Goal: Task Accomplishment & Management: Manage account settings

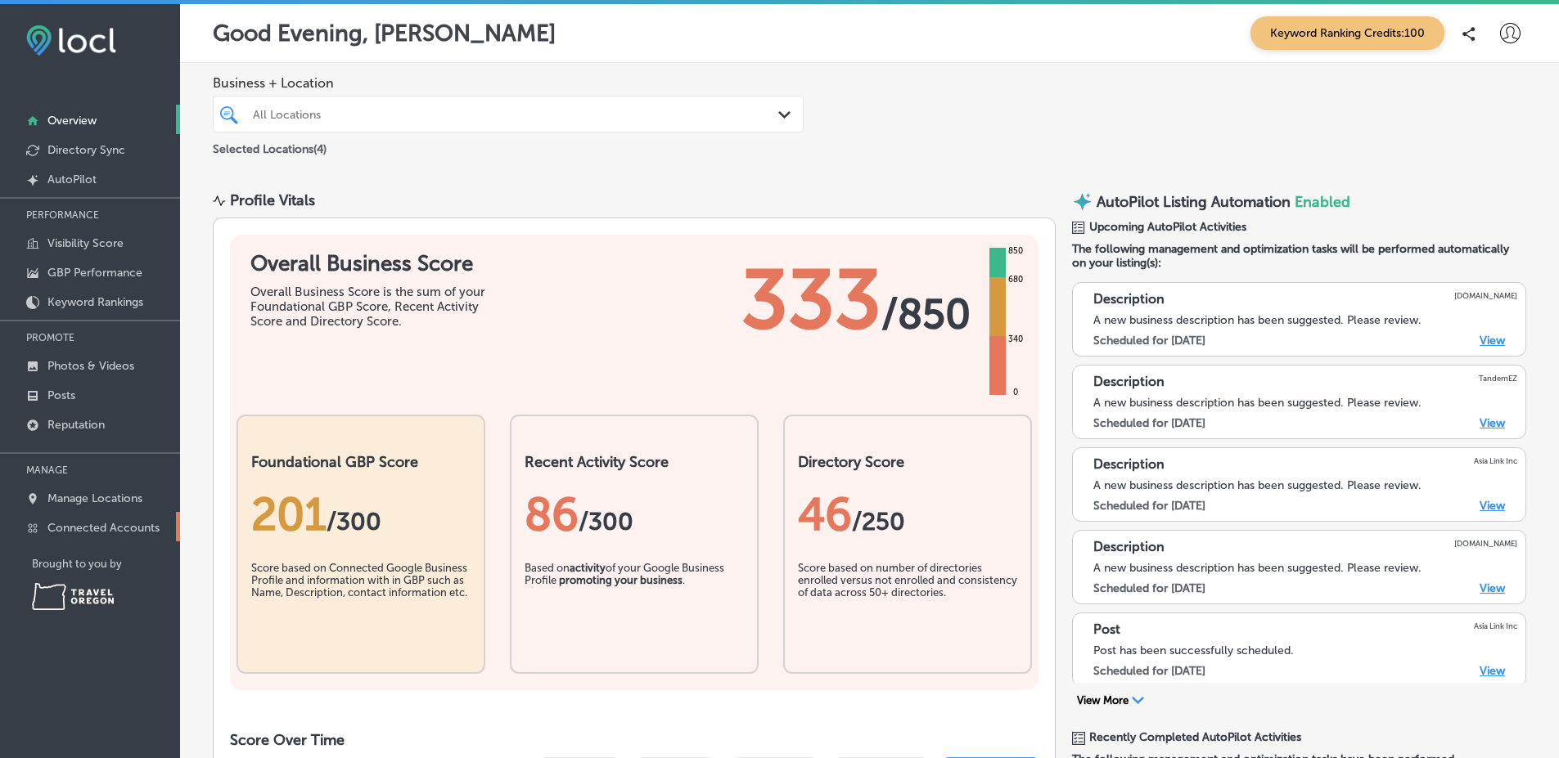
click at [137, 535] on link "Connected Accounts" at bounding box center [90, 526] width 180 height 29
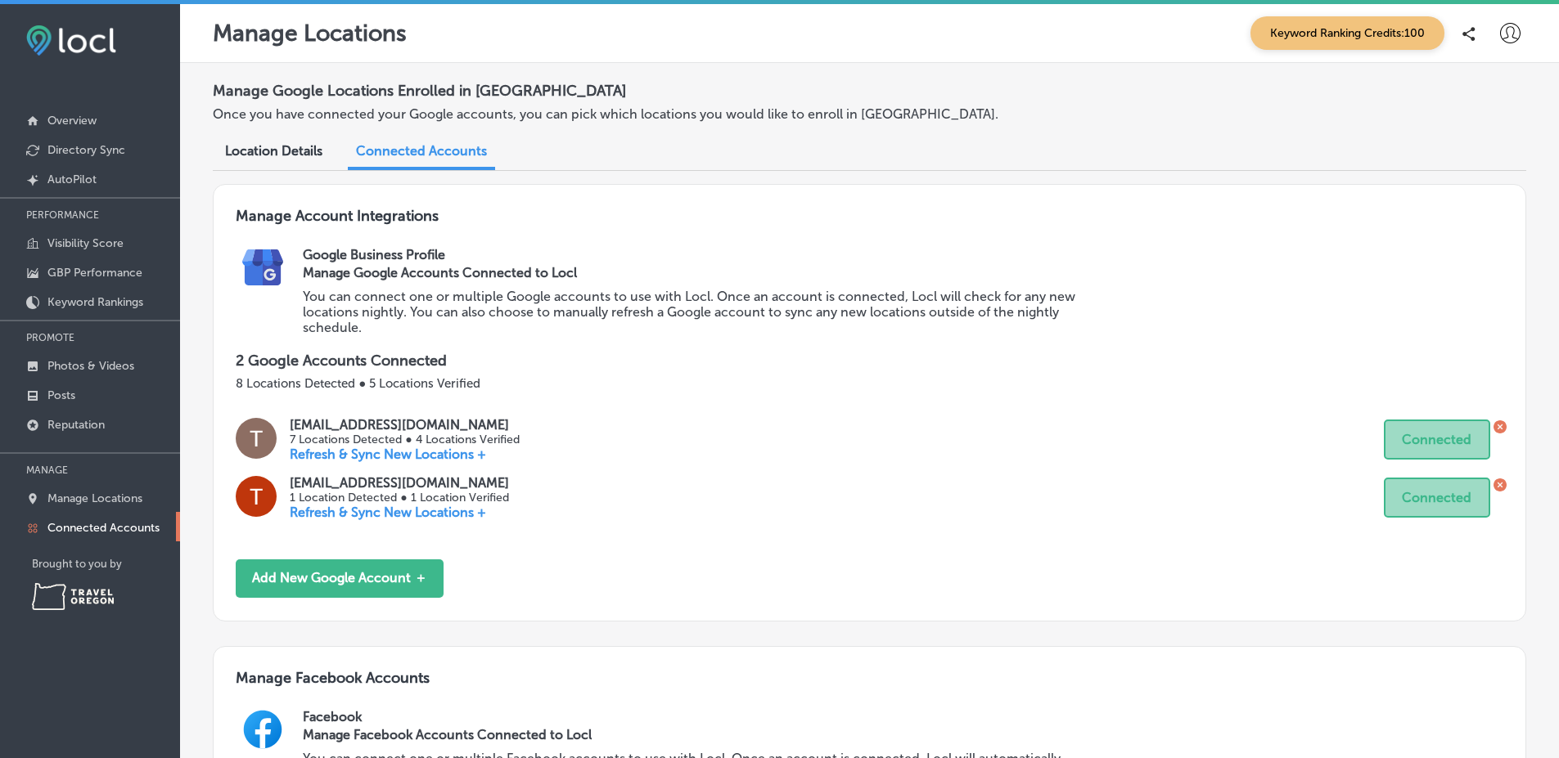
click at [1515, 20] on div "Manage Locations Keyword Ranking Credits: 100" at bounding box center [869, 33] width 1379 height 59
click at [1504, 30] on icon at bounding box center [1510, 33] width 20 height 20
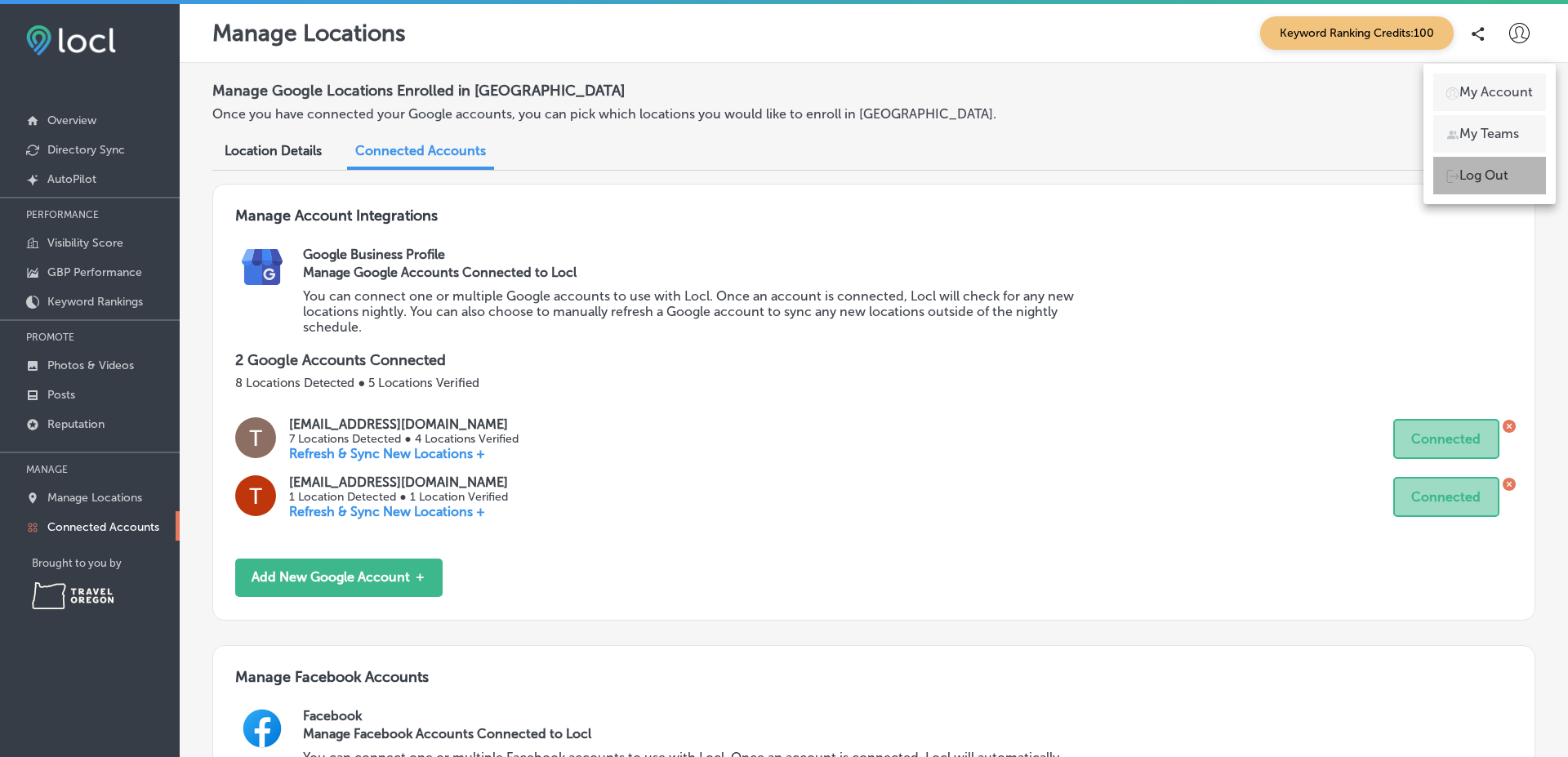
click at [1466, 181] on p "Log Out" at bounding box center [1483, 176] width 49 height 20
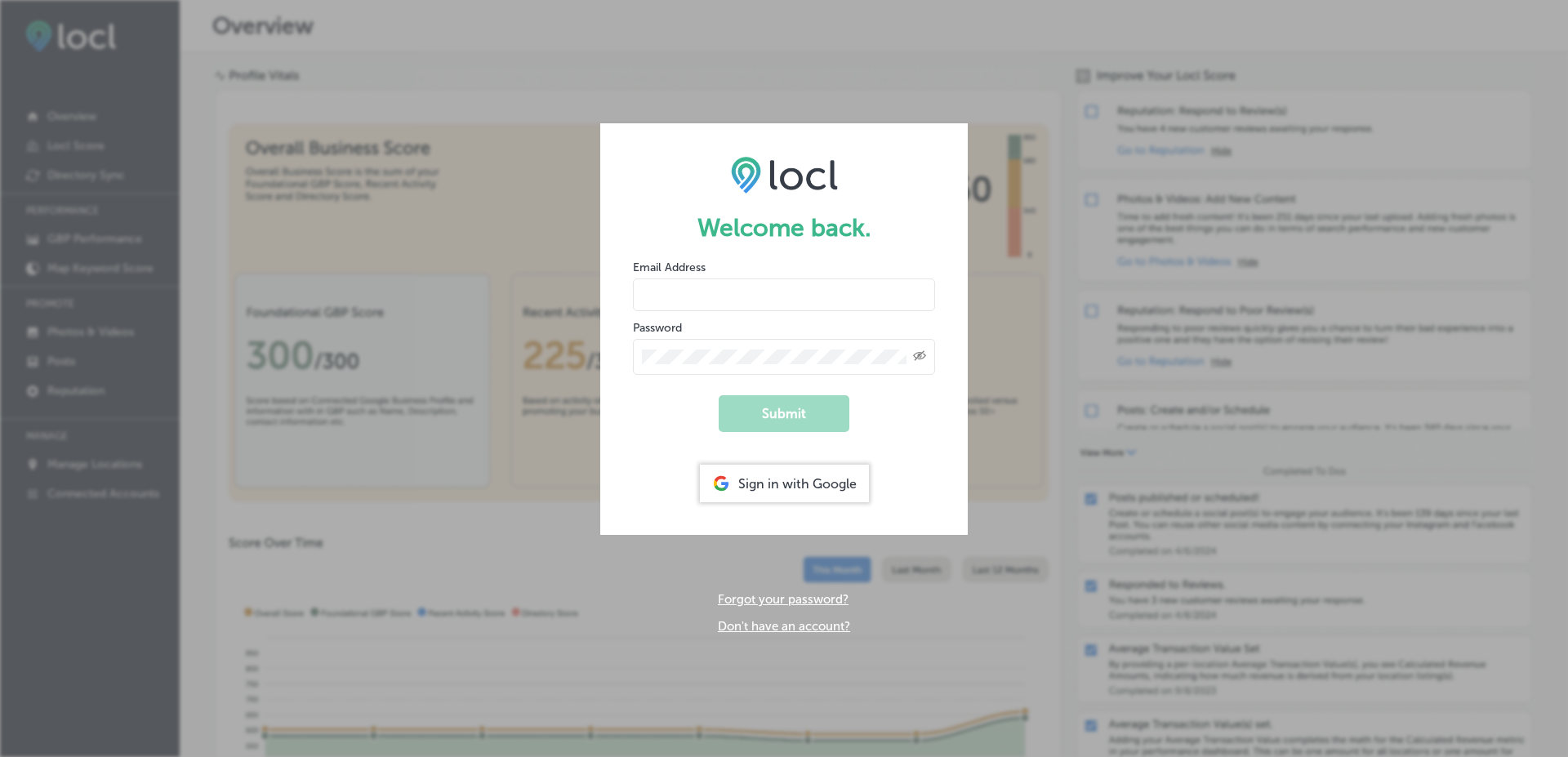
type input "[EMAIL_ADDRESS][DOMAIN_NAME]"
